Goal: Information Seeking & Learning: Check status

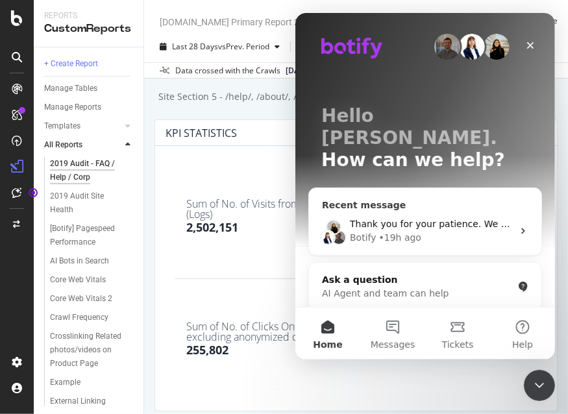
click at [395, 219] on span "Thank you for your patience. We will try to get back to you as soon as possible." at bounding box center [530, 224] width 362 height 10
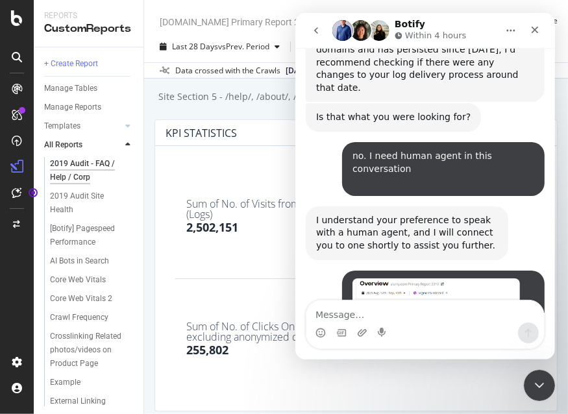
scroll to position [655, 0]
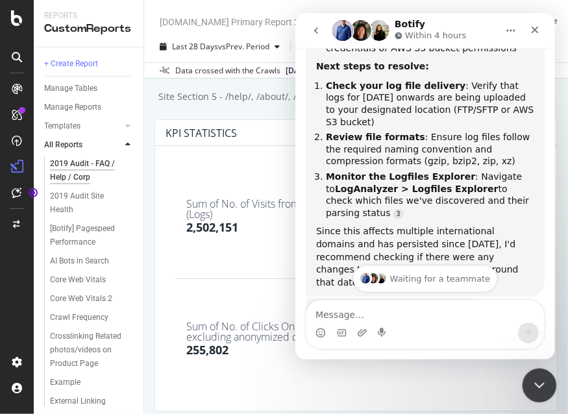
click at [544, 375] on div "Close Intercom Messenger" at bounding box center [537, 383] width 31 height 31
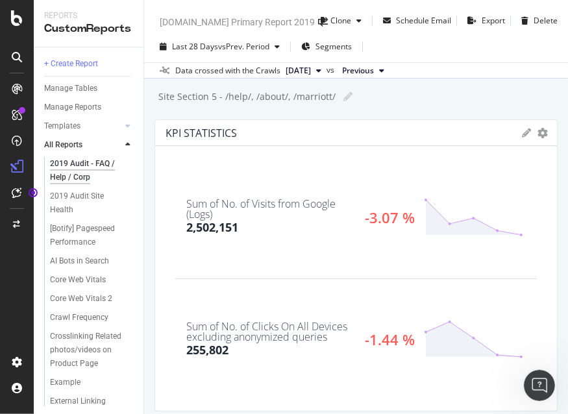
scroll to position [1088, 0]
